Goal: Task Accomplishment & Management: Complete application form

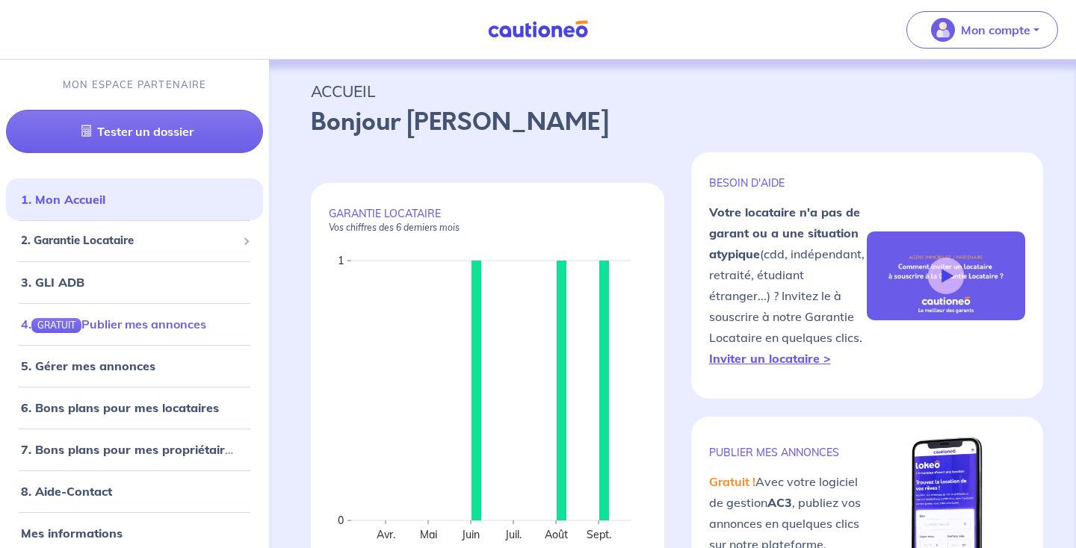
scroll to position [8, 0]
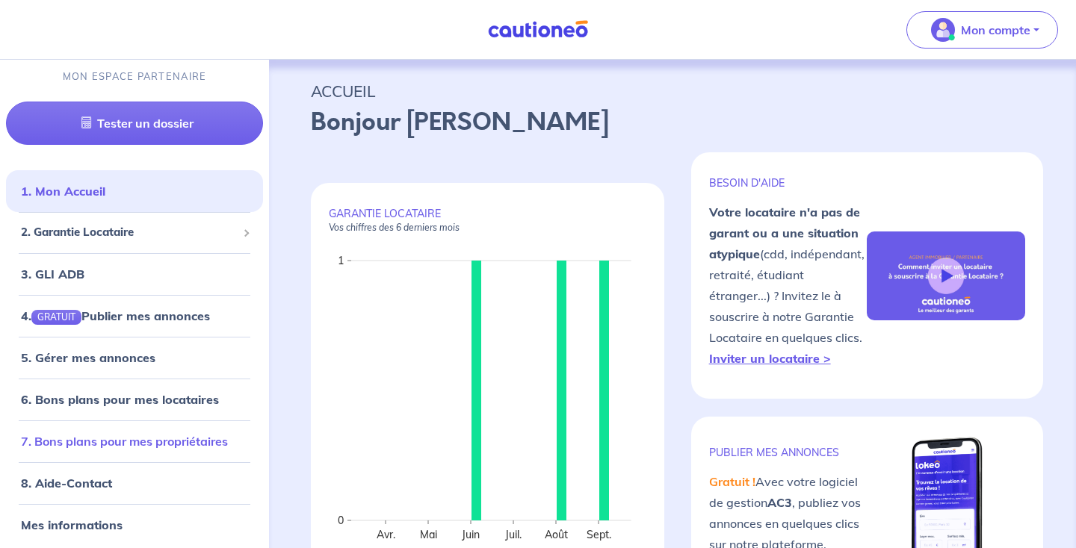
click at [146, 434] on link "7. Bons plans pour mes propriétaires" at bounding box center [124, 441] width 207 height 15
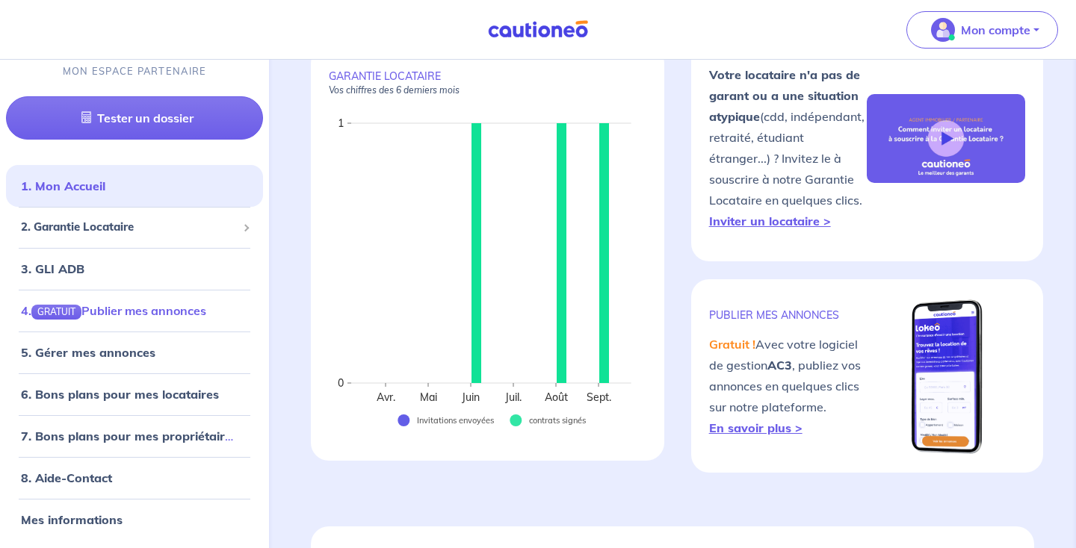
scroll to position [139, 0]
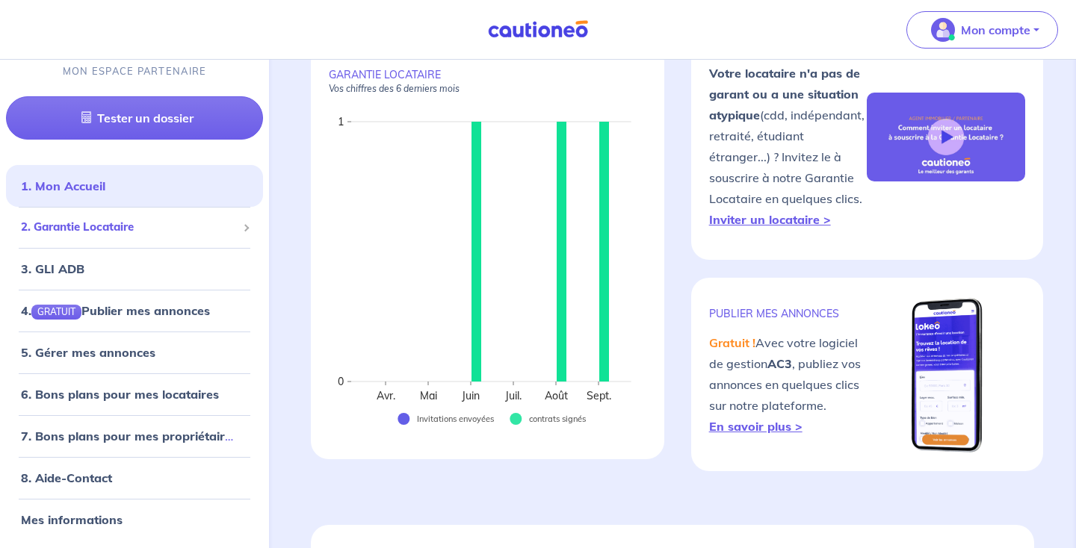
click at [202, 239] on div "2. Garantie Locataire" at bounding box center [134, 228] width 257 height 29
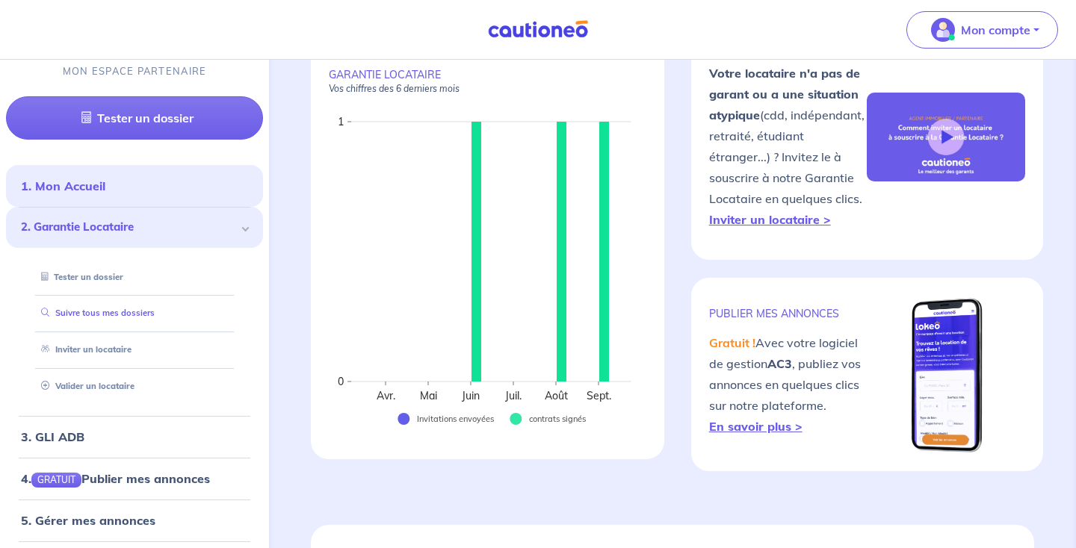
click at [155, 312] on link "Suivre tous mes dossiers" at bounding box center [95, 313] width 120 height 10
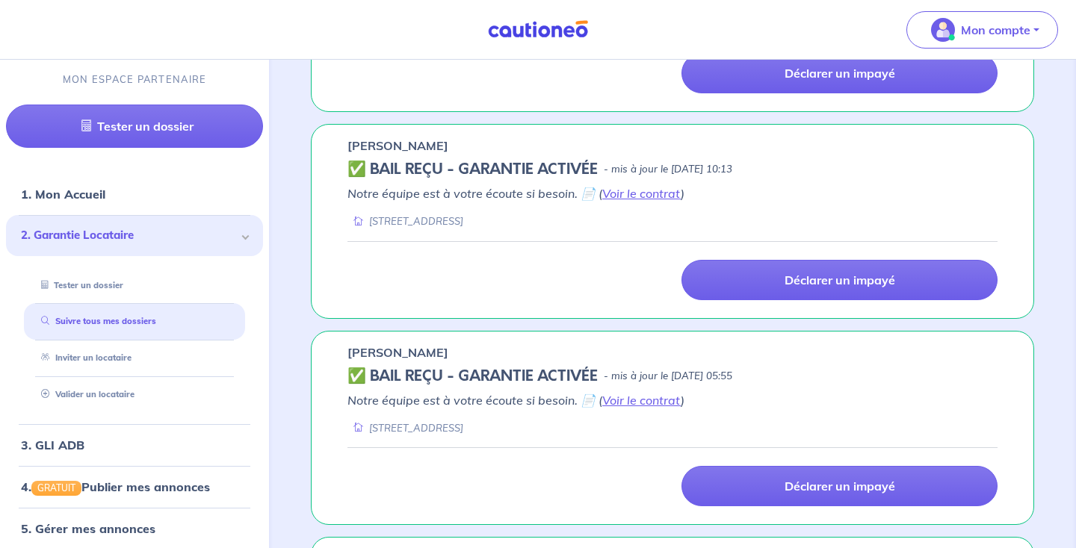
scroll to position [442, 0]
click at [623, 397] on link "Voir le contrat" at bounding box center [641, 401] width 78 height 15
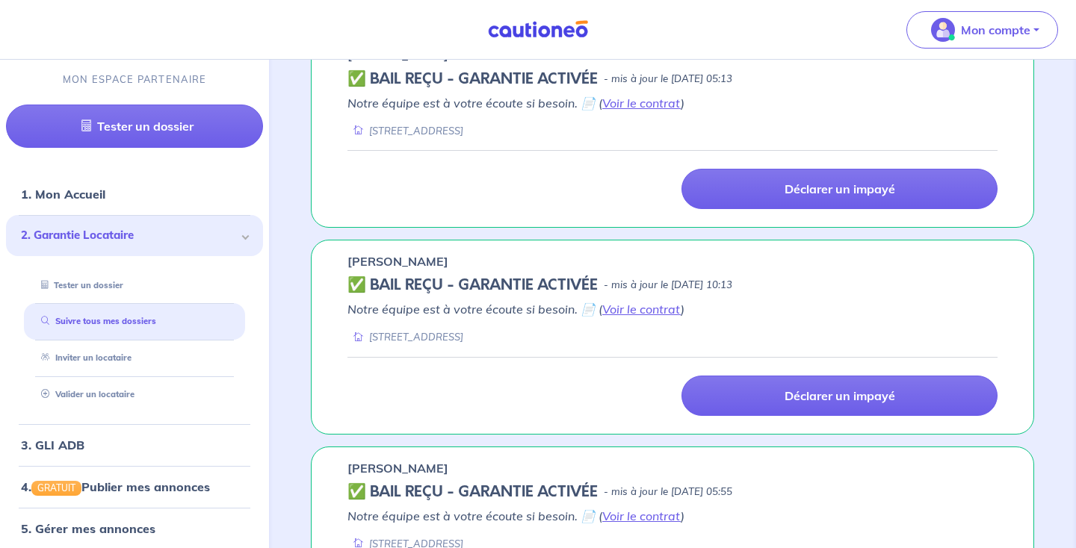
scroll to position [307, 0]
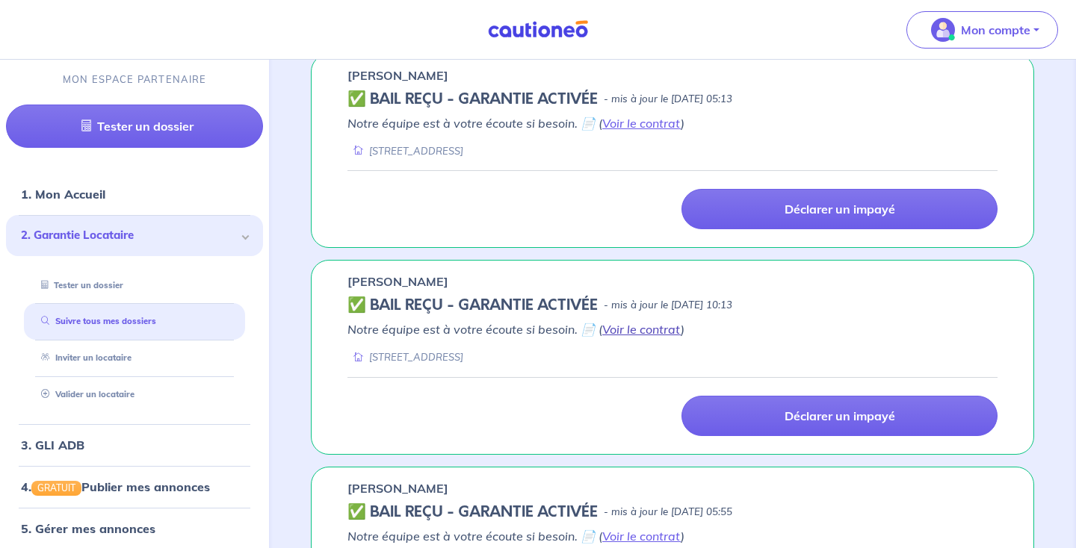
click at [639, 326] on link "Voir le contrat" at bounding box center [641, 329] width 78 height 15
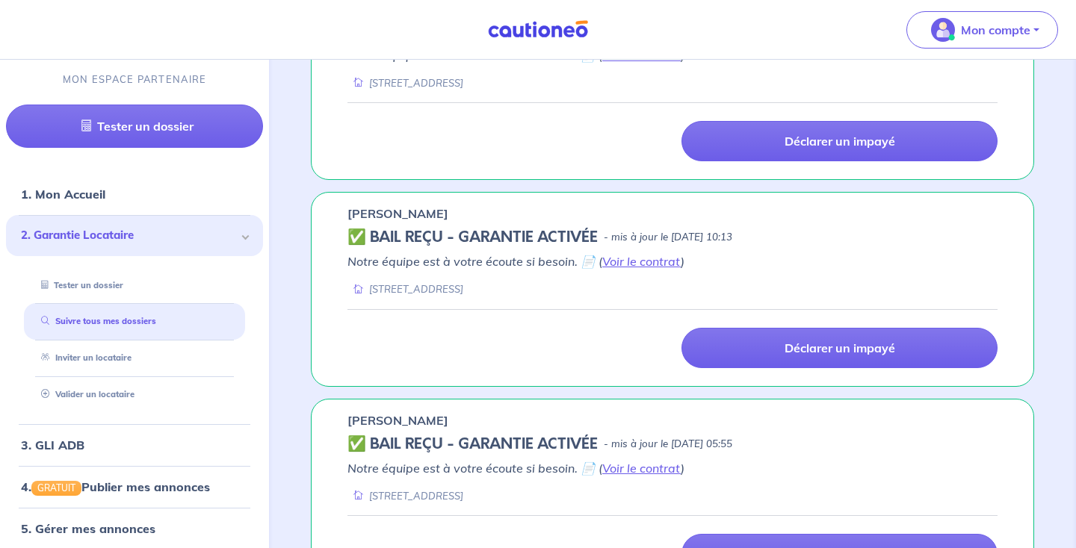
scroll to position [0, 0]
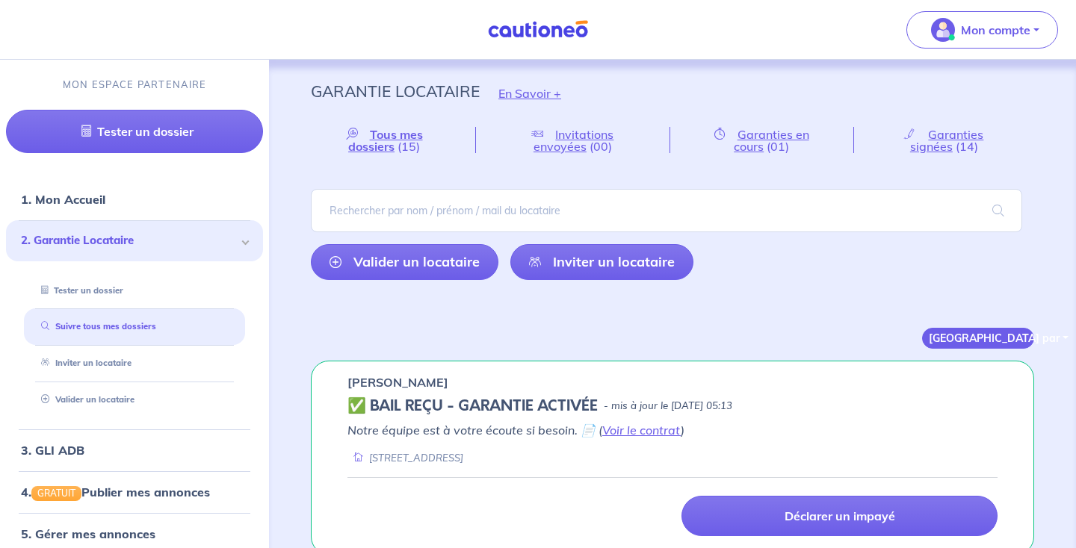
click at [977, 338] on button "Trier par" at bounding box center [978, 338] width 112 height 21
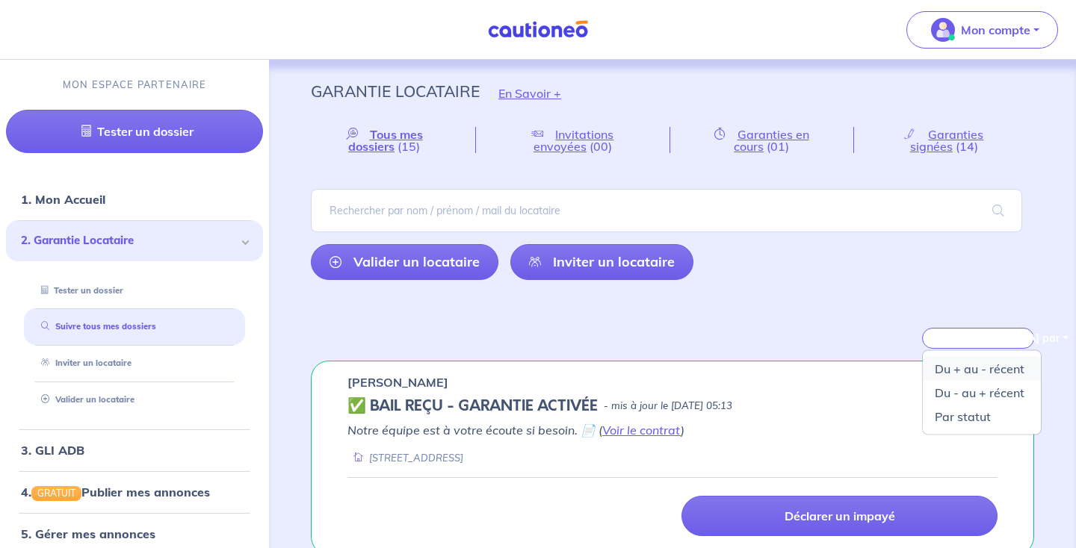
click at [1012, 371] on link "Du + au - récent" at bounding box center [981, 369] width 118 height 24
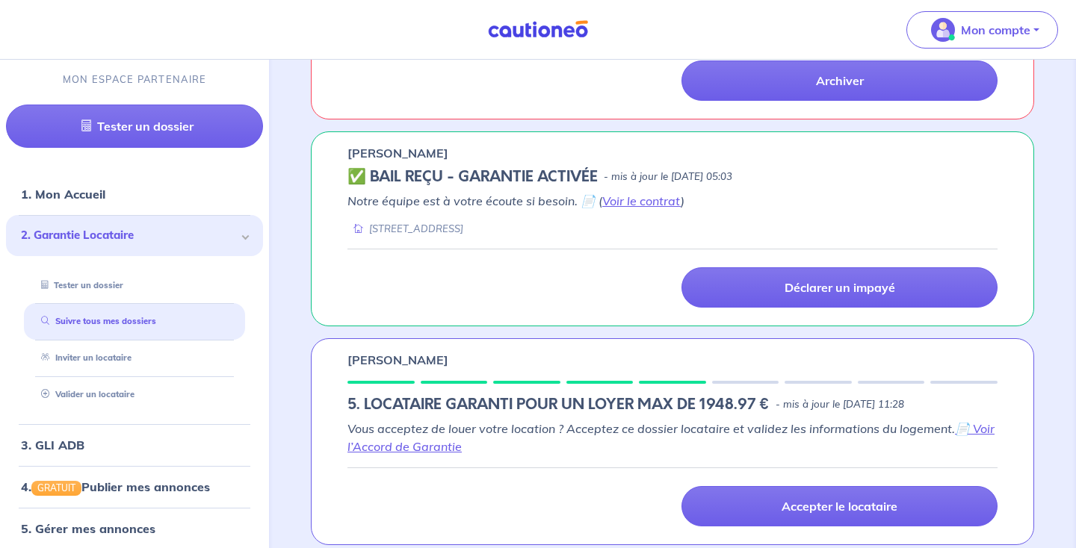
scroll to position [2918, 0]
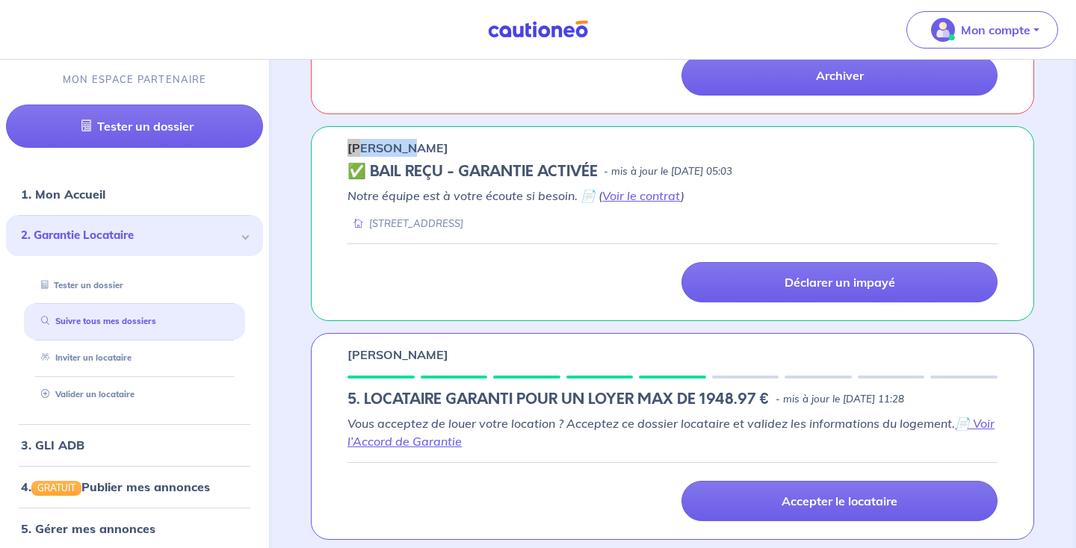
drag, startPoint x: 356, startPoint y: 146, endPoint x: 423, endPoint y: 146, distance: 68.0
click at [415, 146] on p "Elena Bratikova" at bounding box center [397, 148] width 101 height 18
click at [431, 146] on p "Elena Bratikova" at bounding box center [397, 148] width 101 height 18
drag, startPoint x: 439, startPoint y: 149, endPoint x: 350, endPoint y: 147, distance: 89.7
click at [350, 147] on div "Elena Bratikova" at bounding box center [672, 148] width 650 height 18
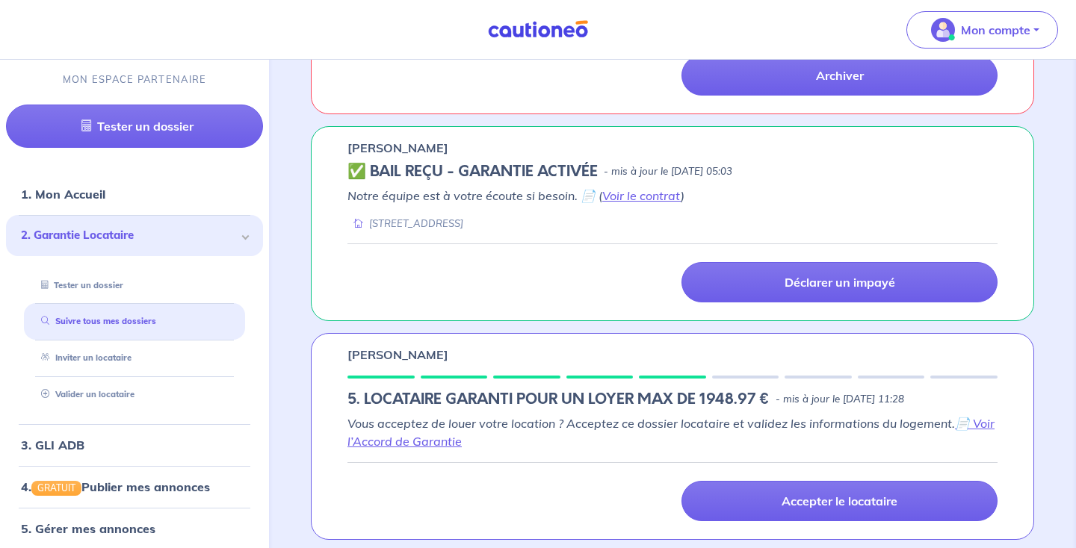
copy p "Elena Bratikova"
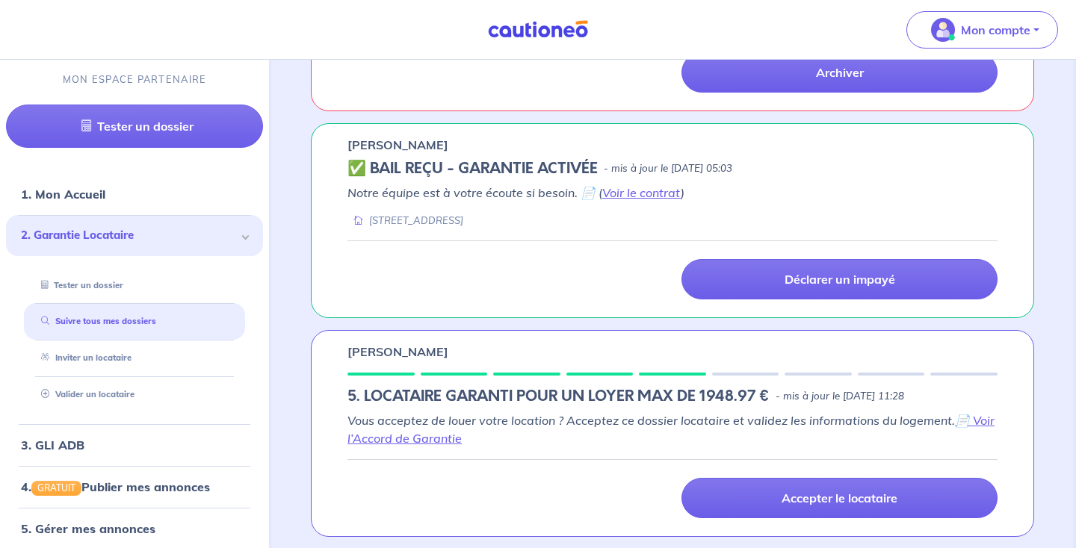
click at [463, 220] on div "41 avenue de la Porte de Villiers 92200 NEUILLY-SUR-SEINE" at bounding box center [405, 221] width 116 height 14
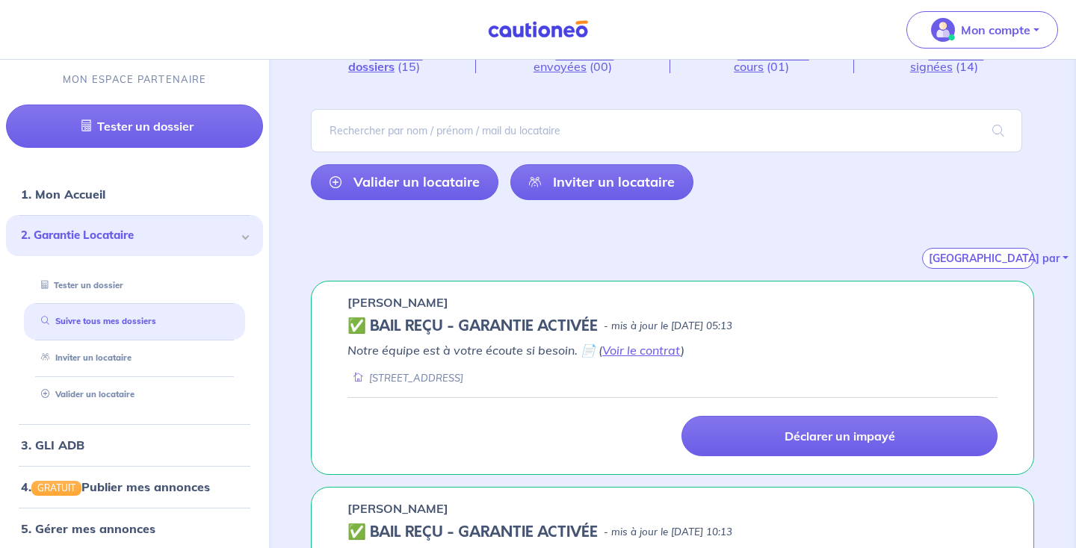
scroll to position [0, 0]
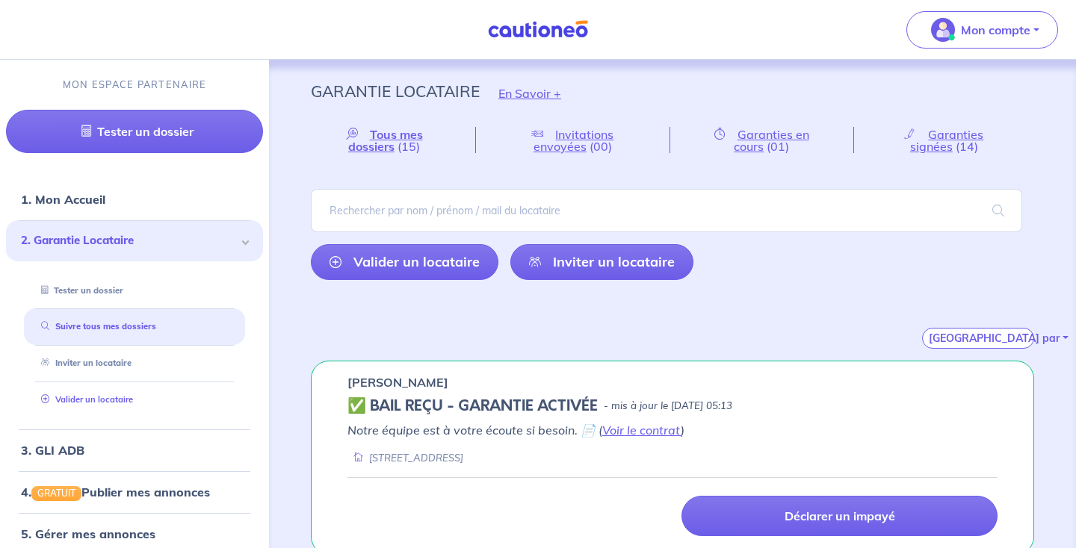
click at [133, 404] on link "Valider un locataire" at bounding box center [84, 399] width 98 height 10
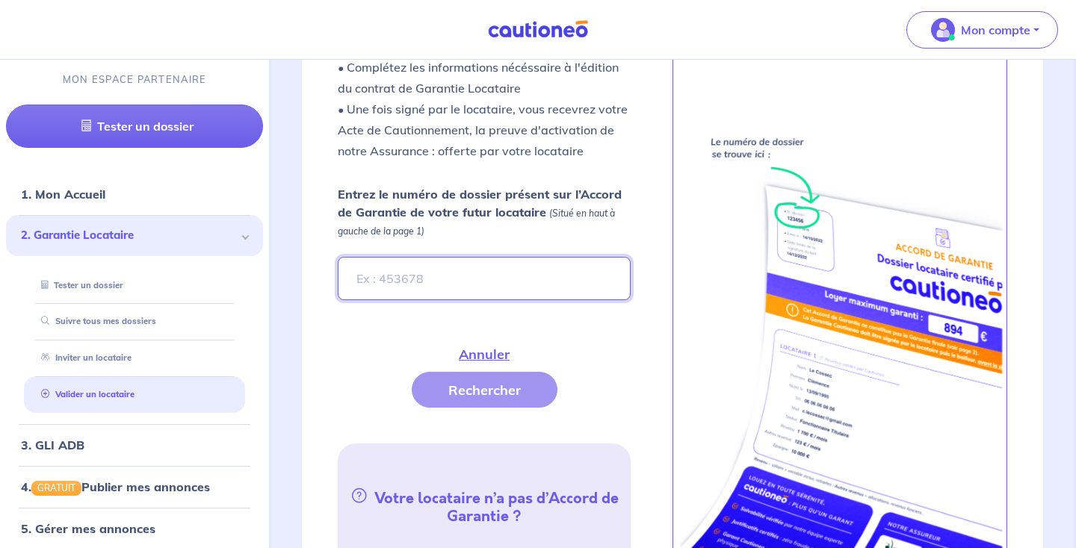
scroll to position [520, 0]
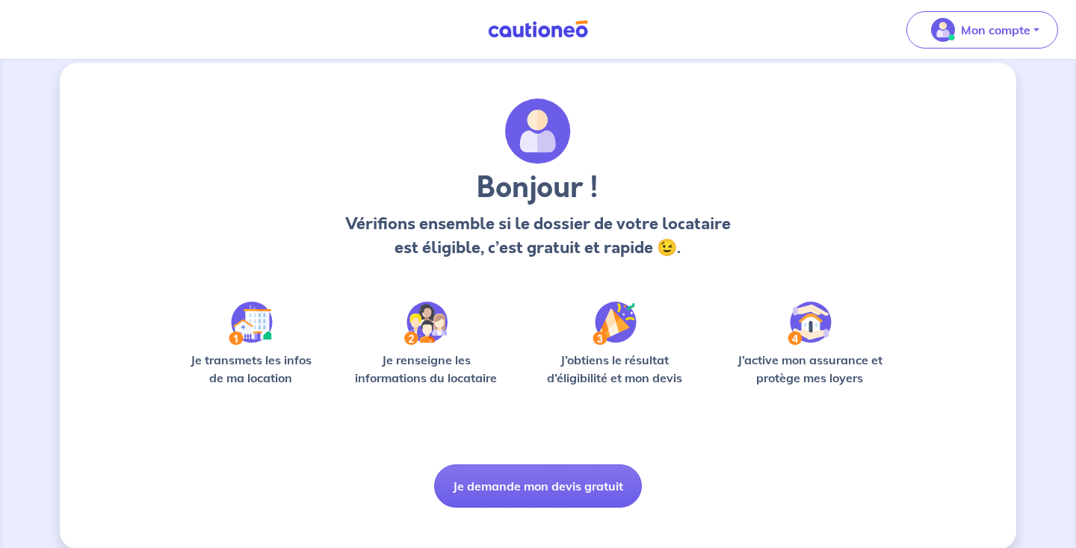
scroll to position [34, 0]
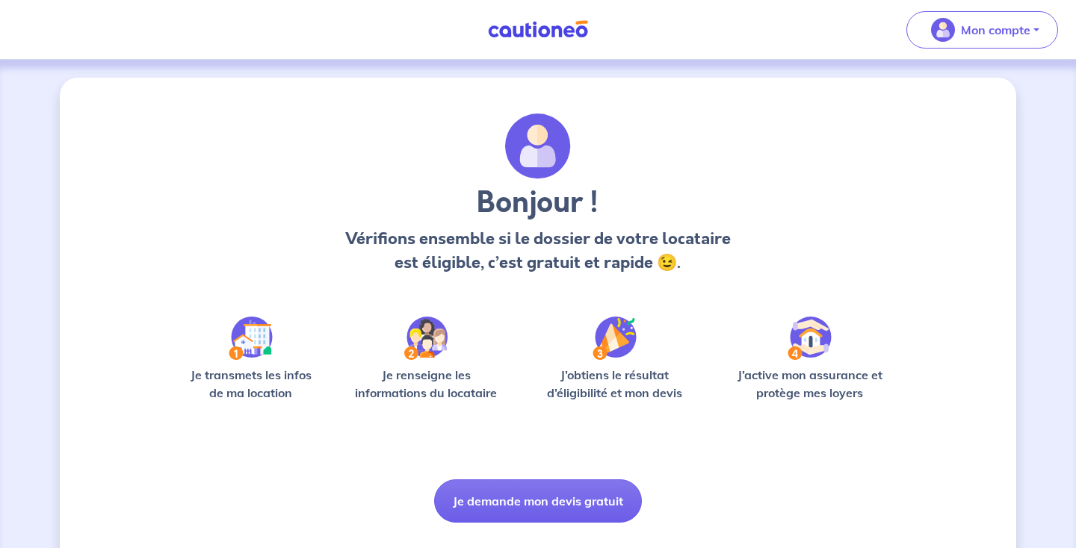
scroll to position [34, 0]
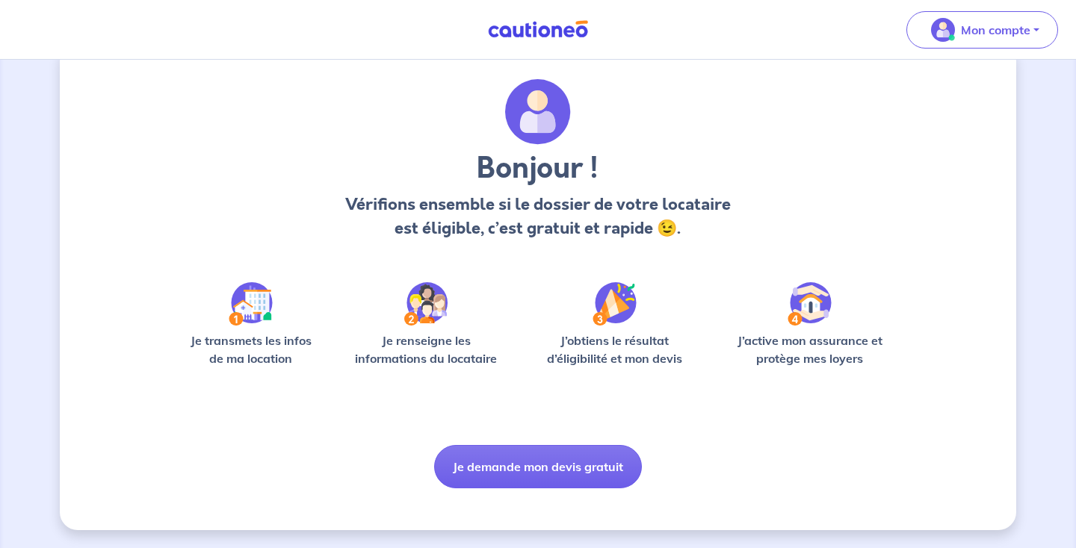
click at [246, 322] on img at bounding box center [251, 303] width 44 height 43
click at [448, 338] on p "Je renseigne les informations du locataire" at bounding box center [426, 350] width 161 height 36
click at [611, 332] on p "J’obtiens le résultat d’éligibilité et mon devis" at bounding box center [614, 350] width 169 height 36
click at [798, 331] on div "J’active mon assurance et protège mes loyers" at bounding box center [809, 330] width 174 height 97
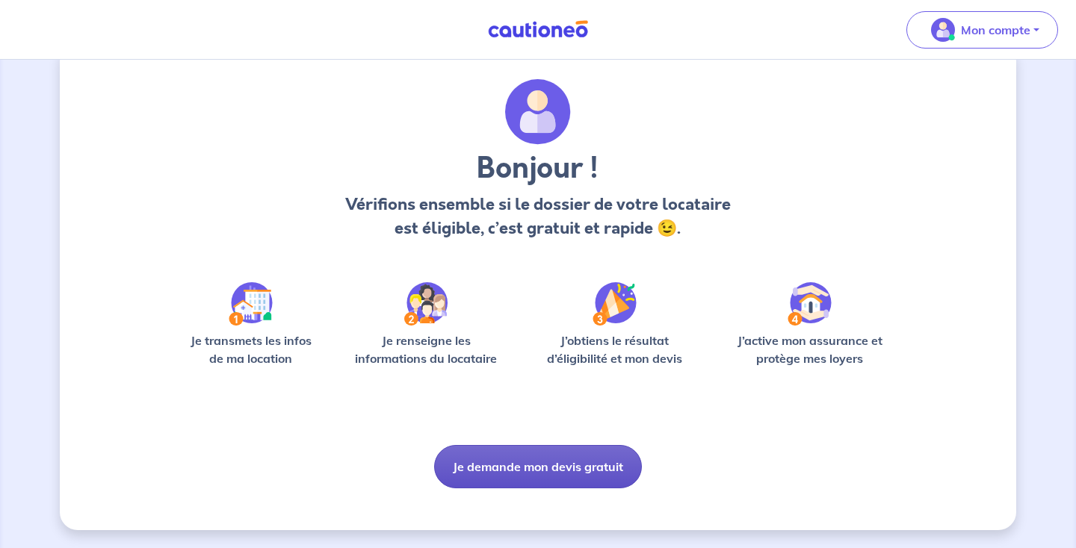
click at [559, 474] on button "Je demande mon devis gratuit" at bounding box center [538, 466] width 208 height 43
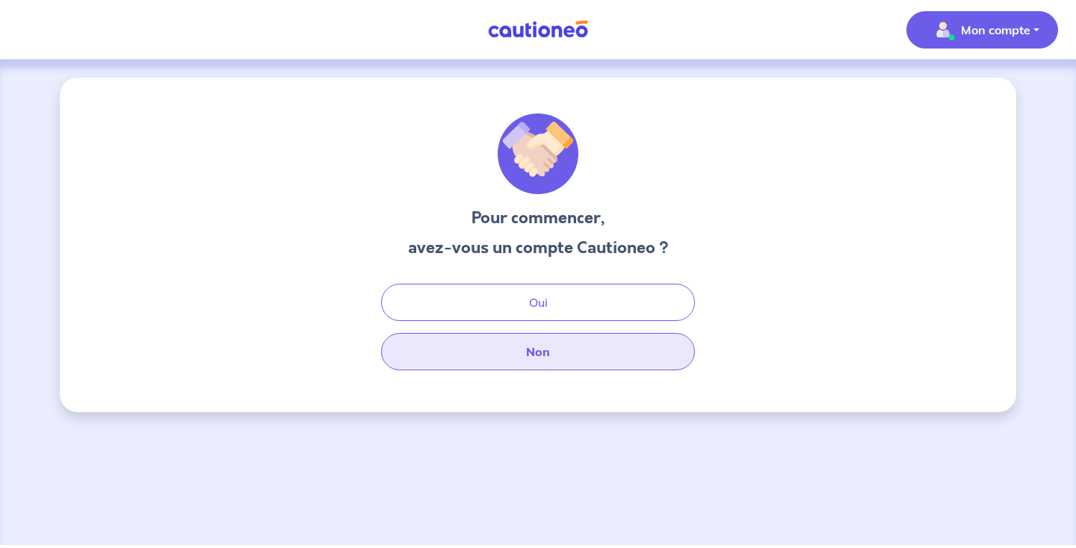
click at [552, 347] on button "Non" at bounding box center [538, 351] width 314 height 37
